Goal: Task Accomplishment & Management: Use online tool/utility

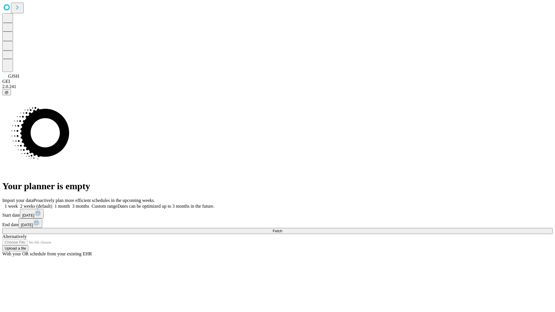
click at [282, 229] on span "Fetch" at bounding box center [277, 231] width 10 height 4
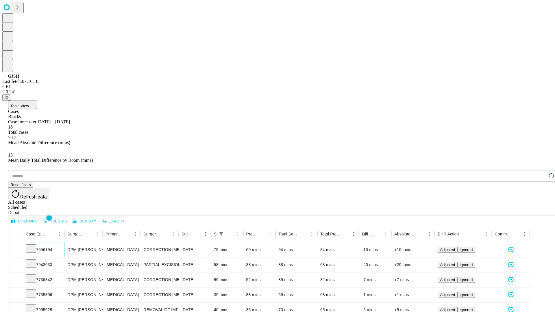
click at [34, 245] on icon at bounding box center [31, 248] width 6 height 6
